Goal: Information Seeking & Learning: Check status

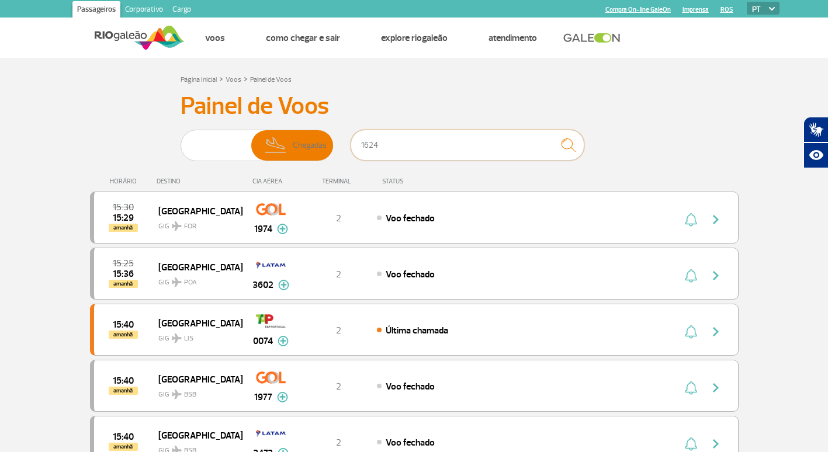
click at [380, 143] on input "1624" at bounding box center [467, 145] width 234 height 31
drag, startPoint x: 402, startPoint y: 145, endPoint x: 314, endPoint y: 141, distance: 88.9
click at [314, 141] on div "Partidas Chegadas 1624" at bounding box center [413, 147] width 467 height 35
click at [209, 143] on img at bounding box center [204, 145] width 37 height 30
click at [180, 140] on input "Partidas Chegadas" at bounding box center [180, 140] width 0 height 0
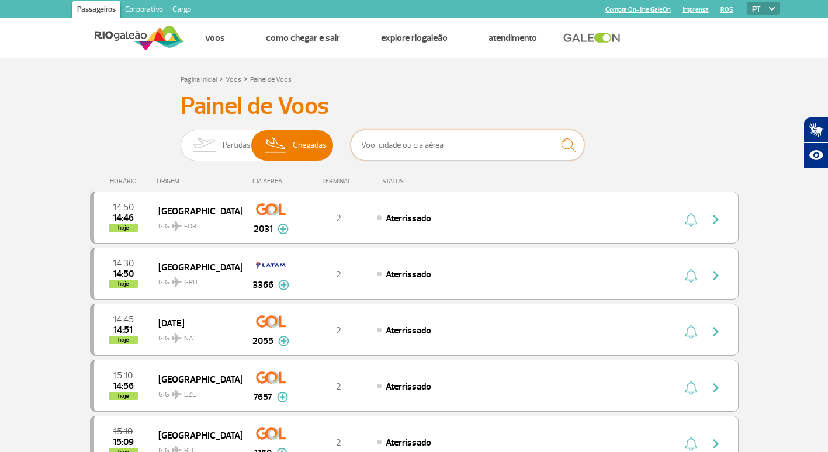
click at [371, 140] on input "text" at bounding box center [467, 145] width 234 height 31
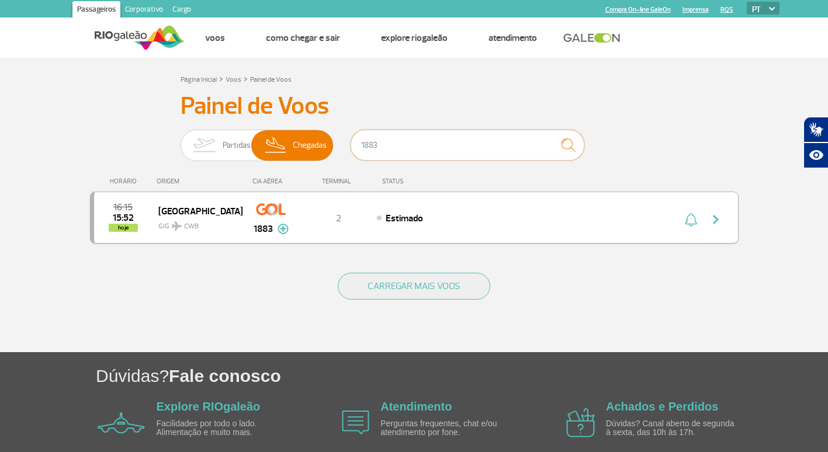
type input "1883"
click at [713, 220] on img "button" at bounding box center [715, 220] width 14 height 14
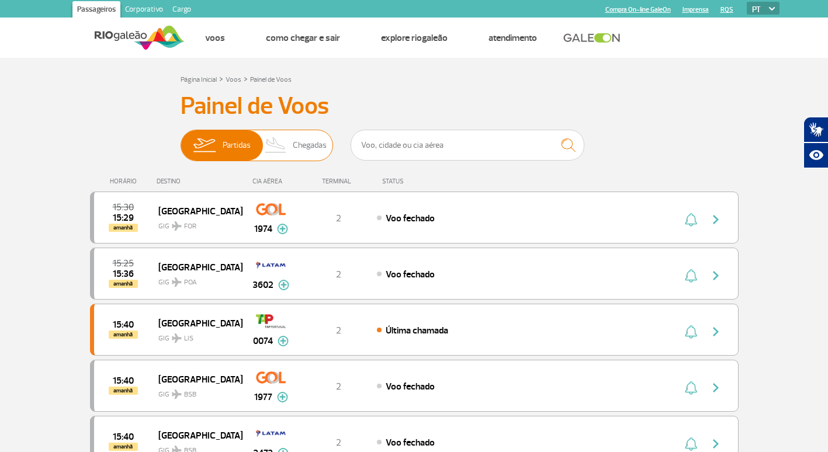
drag, startPoint x: 304, startPoint y: 143, endPoint x: 324, endPoint y: 143, distance: 19.3
click at [304, 143] on span "Chegadas" at bounding box center [310, 145] width 34 height 30
click at [180, 140] on input "Partidas Chegadas" at bounding box center [180, 140] width 0 height 0
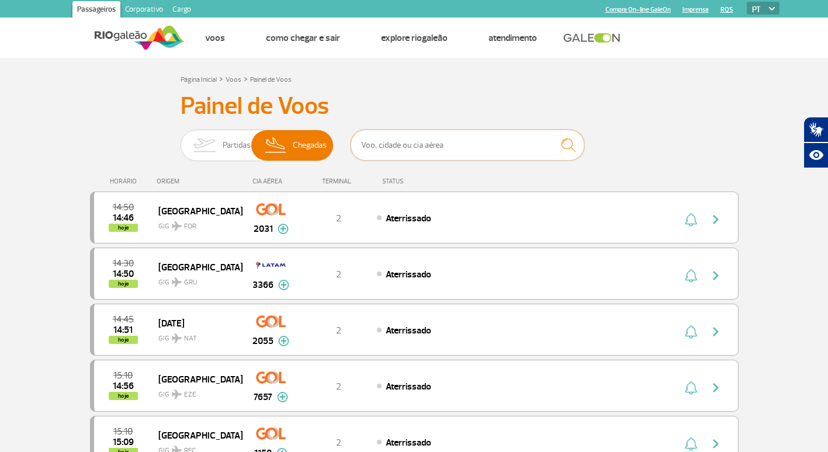
click at [387, 142] on input "text" at bounding box center [467, 145] width 234 height 31
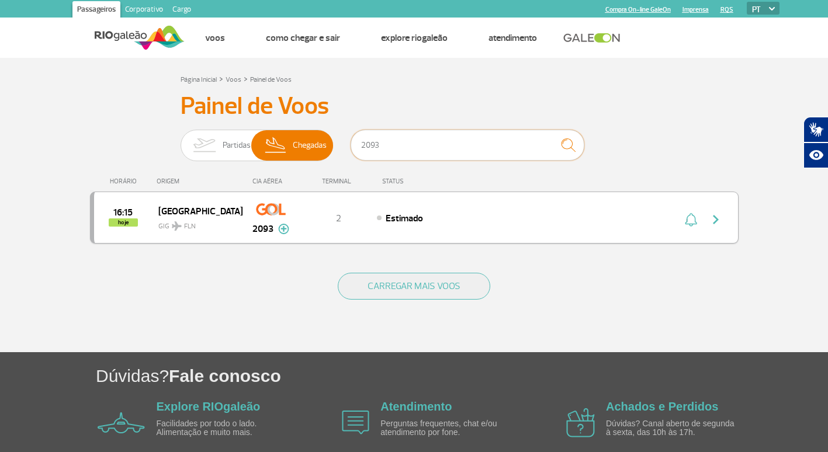
type input "2093"
click at [715, 217] on img "button" at bounding box center [715, 220] width 14 height 14
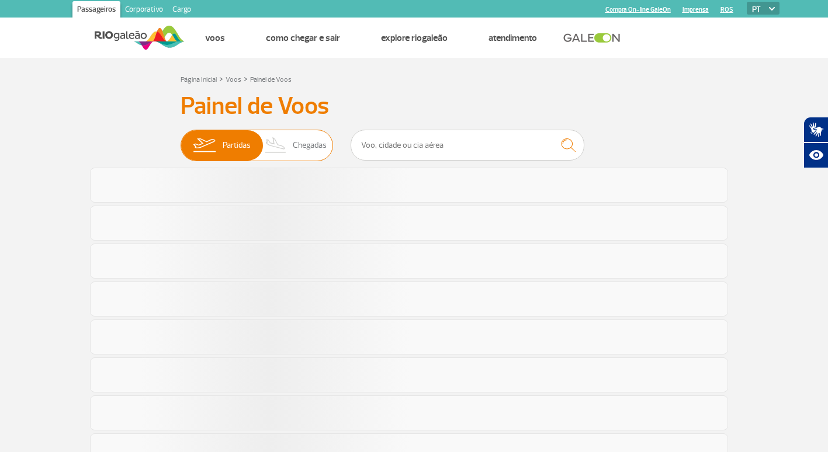
click at [317, 145] on span "Chegadas" at bounding box center [310, 145] width 34 height 30
click at [180, 140] on input "Partidas Chegadas" at bounding box center [180, 140] width 0 height 0
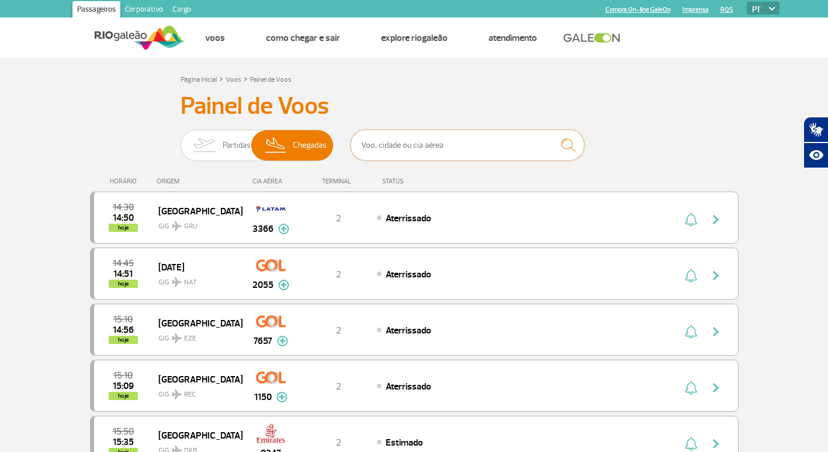
click at [384, 147] on input "text" at bounding box center [467, 145] width 234 height 31
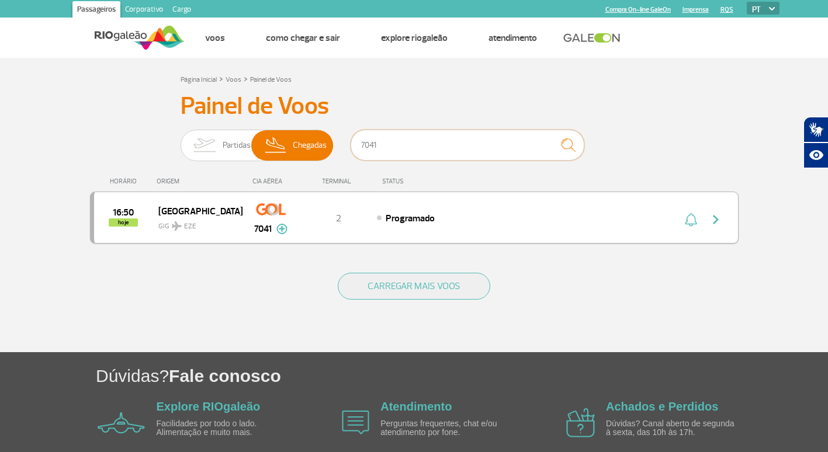
type input "7041"
click at [712, 217] on img "button" at bounding box center [715, 220] width 14 height 14
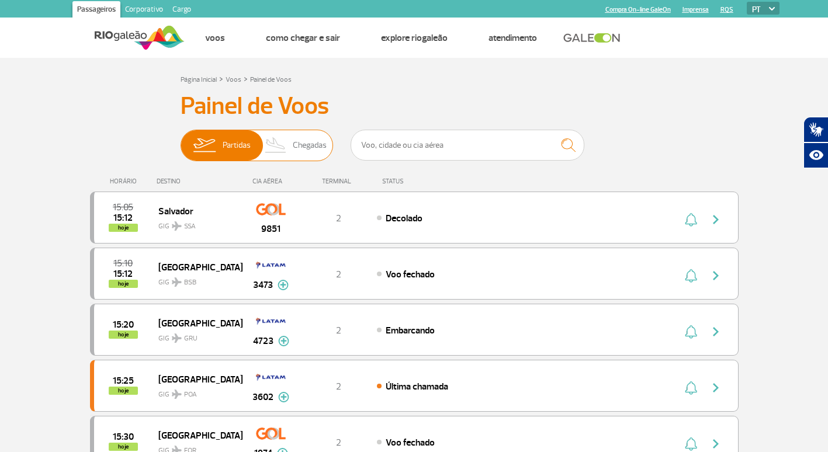
click at [302, 147] on span "Chegadas" at bounding box center [310, 145] width 34 height 30
click at [180, 140] on input "Partidas Chegadas" at bounding box center [180, 140] width 0 height 0
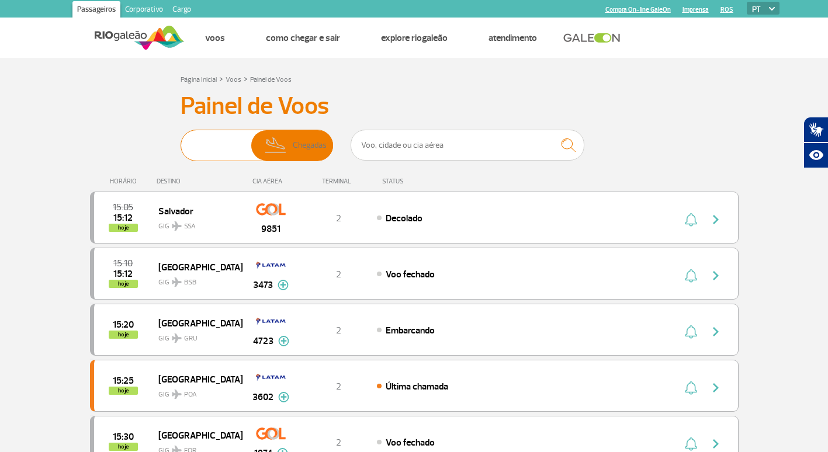
click at [302, 147] on span "Chegadas" at bounding box center [310, 145] width 34 height 30
click at [180, 140] on input "Partidas Chegadas" at bounding box center [180, 140] width 0 height 0
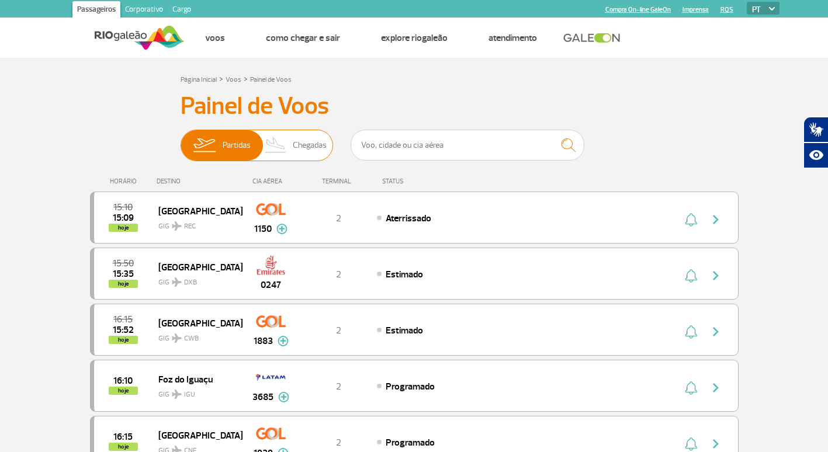
click at [302, 145] on span "Chegadas" at bounding box center [310, 145] width 34 height 30
click at [180, 140] on input "Partidas Chegadas" at bounding box center [180, 140] width 0 height 0
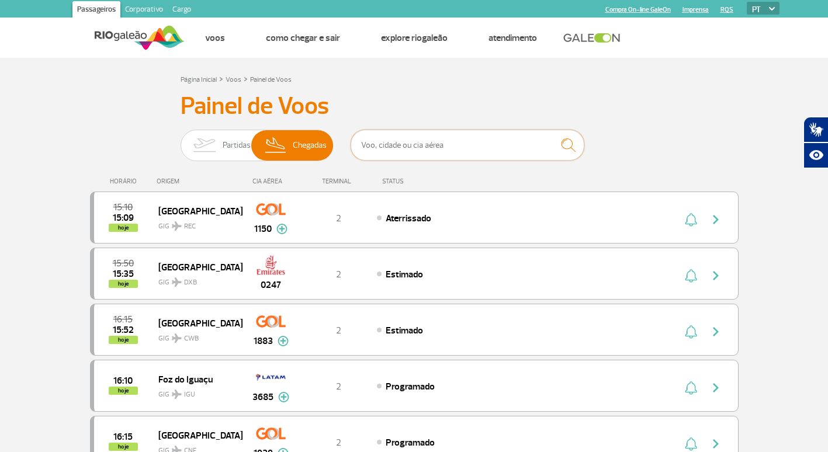
click at [403, 143] on input "text" at bounding box center [467, 145] width 234 height 31
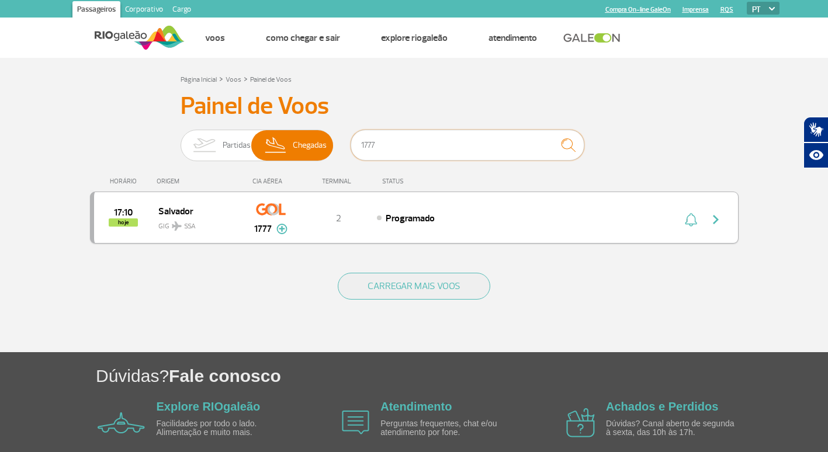
type input "1777"
click at [719, 218] on img "button" at bounding box center [715, 220] width 14 height 14
